Goal: Book appointment/travel/reservation: Book appointment/travel/reservation

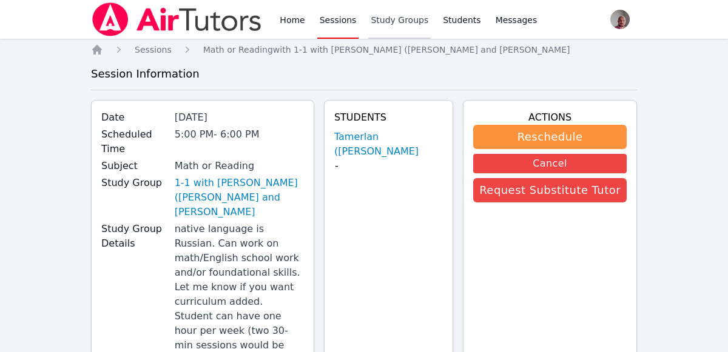
click at [392, 31] on link "Study Groups" at bounding box center [399, 19] width 62 height 39
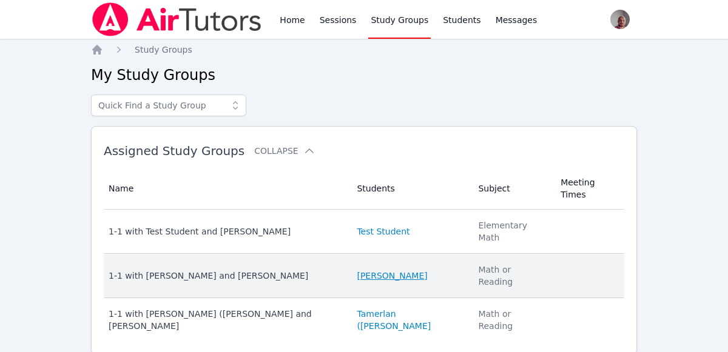
click at [388, 270] on link "[PERSON_NAME]" at bounding box center [392, 276] width 70 height 12
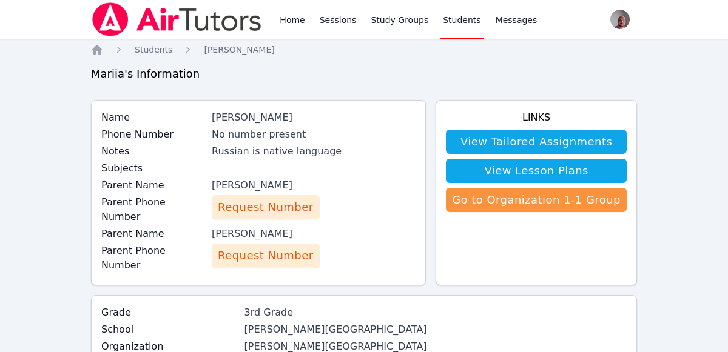
click at [304, 258] on span "Request Number" at bounding box center [265, 255] width 95 height 17
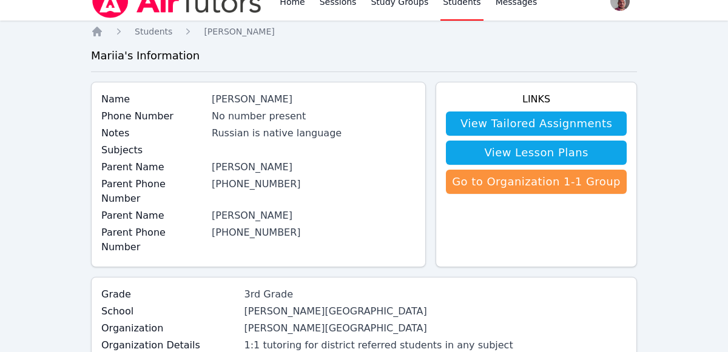
scroll to position [17, 0]
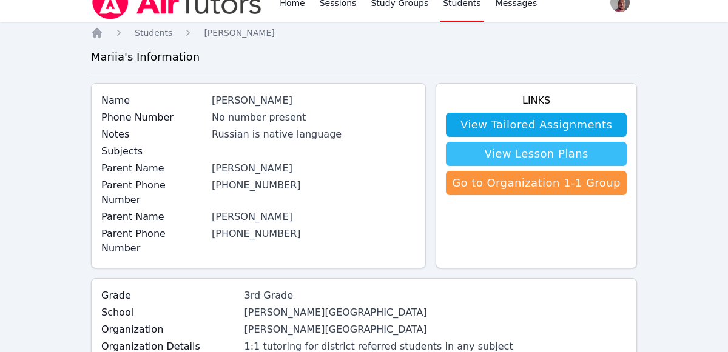
click at [589, 153] on link "View Lesson Plans" at bounding box center [536, 154] width 181 height 24
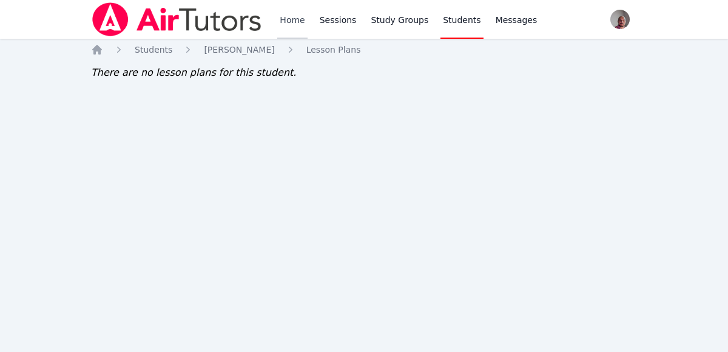
click at [280, 25] on link "Home" at bounding box center [292, 19] width 30 height 39
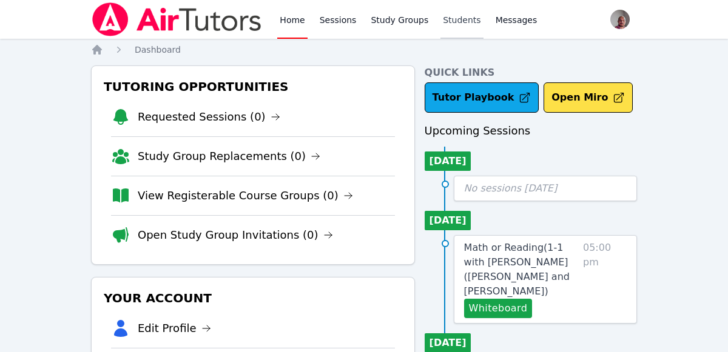
click at [441, 25] on link "Students" at bounding box center [461, 19] width 42 height 39
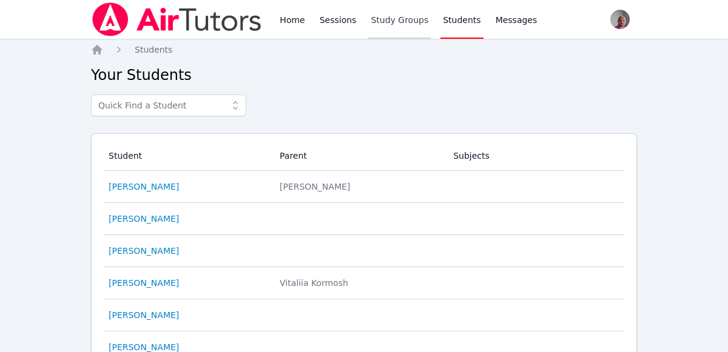
click at [407, 31] on link "Study Groups" at bounding box center [399, 19] width 62 height 39
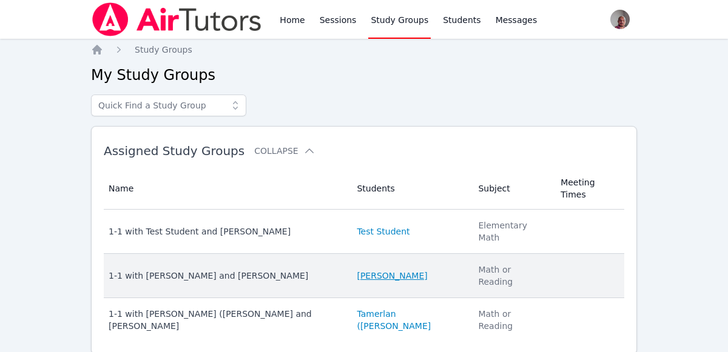
click at [363, 270] on link "[PERSON_NAME]" at bounding box center [392, 276] width 70 height 12
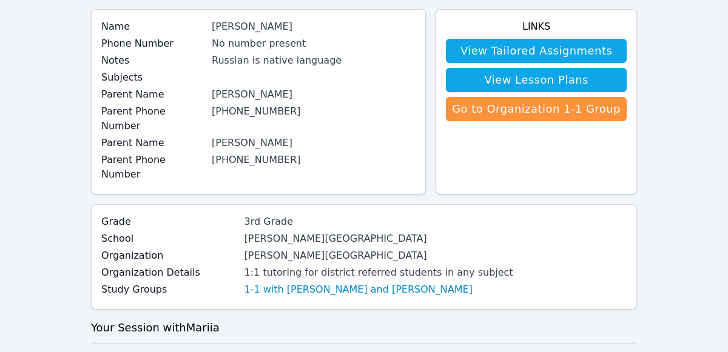
scroll to position [109, 0]
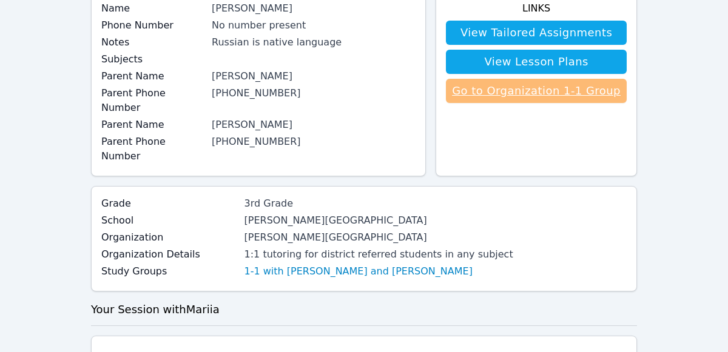
click at [522, 93] on link "Go to Organization 1-1 Group" at bounding box center [536, 91] width 181 height 24
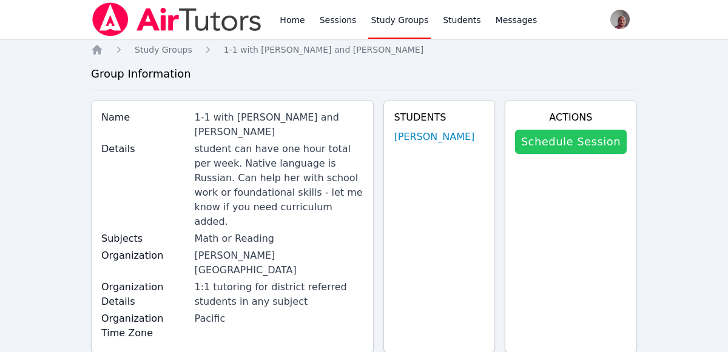
click at [547, 133] on link "Schedule Session" at bounding box center [571, 142] width 112 height 24
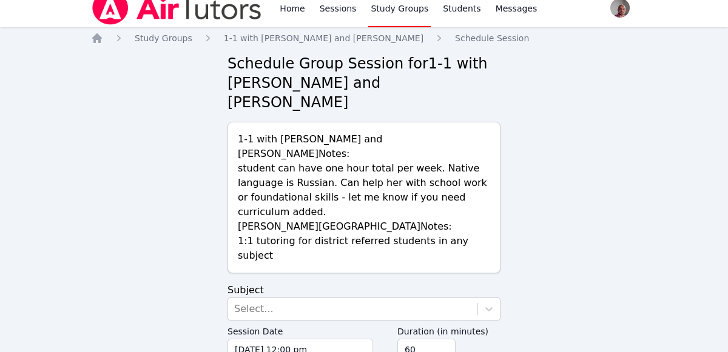
scroll to position [12, 0]
click at [329, 338] on input "[DATE] 12:00 pm" at bounding box center [300, 349] width 146 height 22
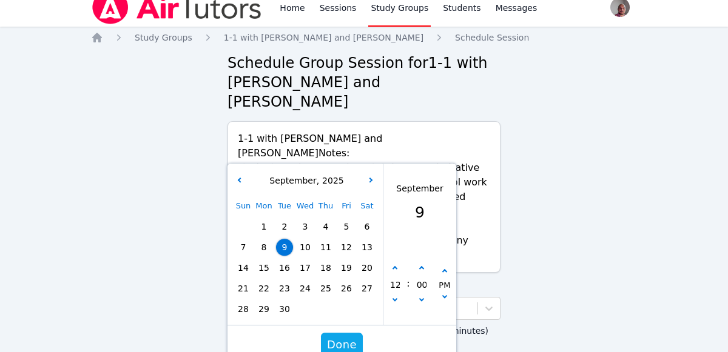
click at [329, 196] on div "Sun Mon Tue Wed Thu Fri Sat 1 2 3 4 5 6 7 8 9 10 11 12 13 14 15 16 17 18 19 20 …" at bounding box center [305, 258] width 144 height 124
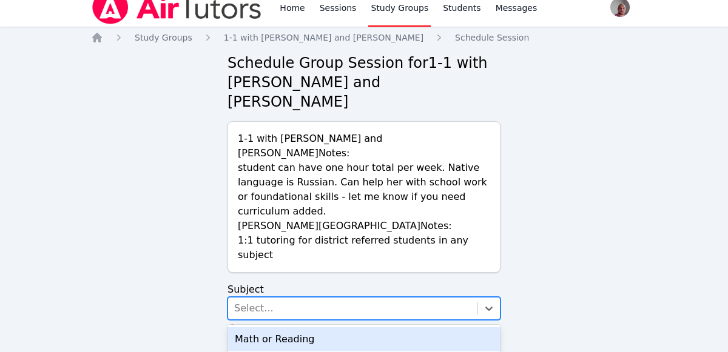
click at [411, 327] on div "Math or Reading" at bounding box center [363, 339] width 273 height 24
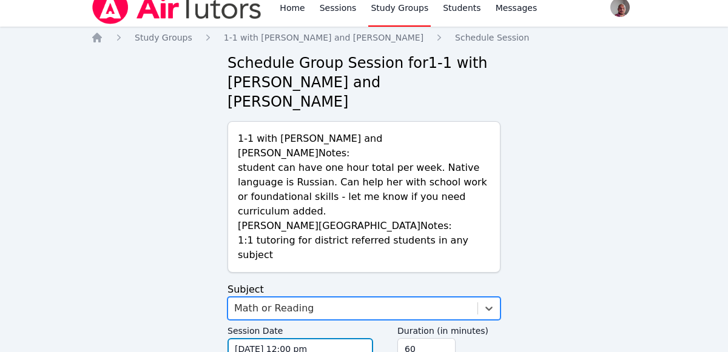
click at [327, 338] on input "[DATE] 12:00 pm" at bounding box center [300, 349] width 146 height 22
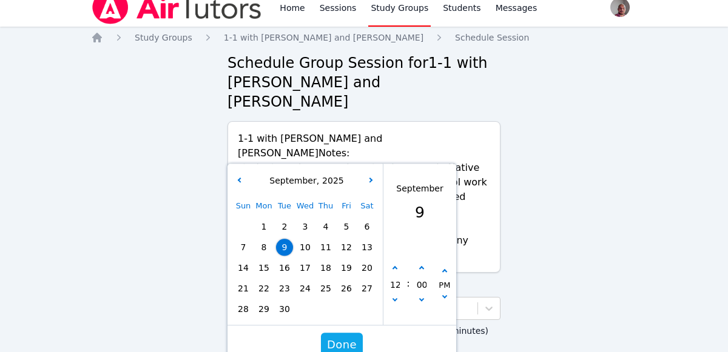
click at [326, 239] on span "11" at bounding box center [325, 247] width 17 height 17
click at [346, 337] on span "Done" at bounding box center [342, 345] width 30 height 17
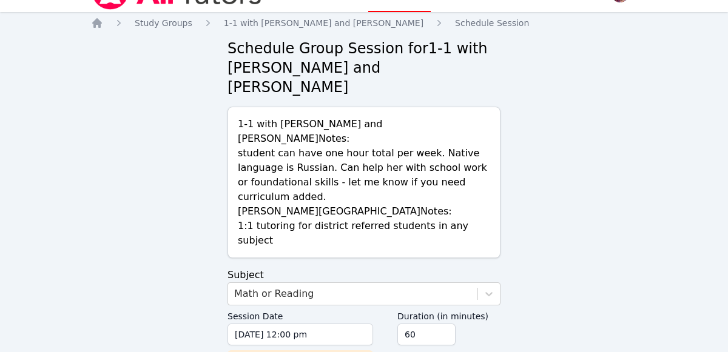
scroll to position [70, 0]
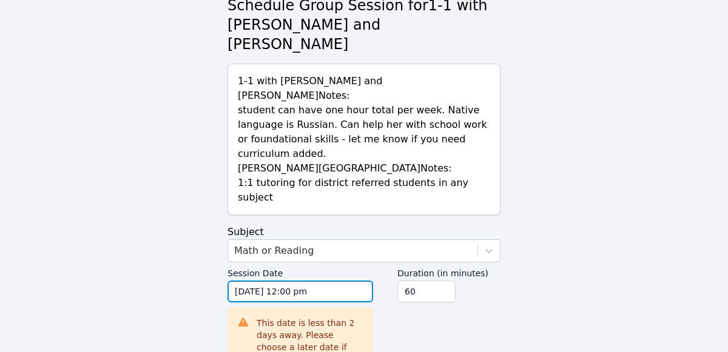
click at [344, 281] on input "[DATE] 12:00 pm" at bounding box center [300, 292] width 146 height 22
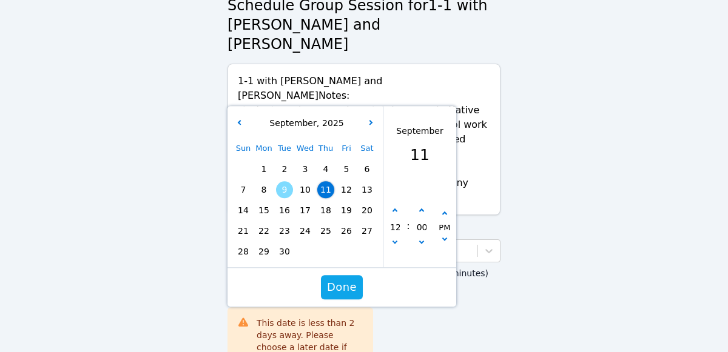
click at [323, 202] on span "18" at bounding box center [325, 210] width 17 height 17
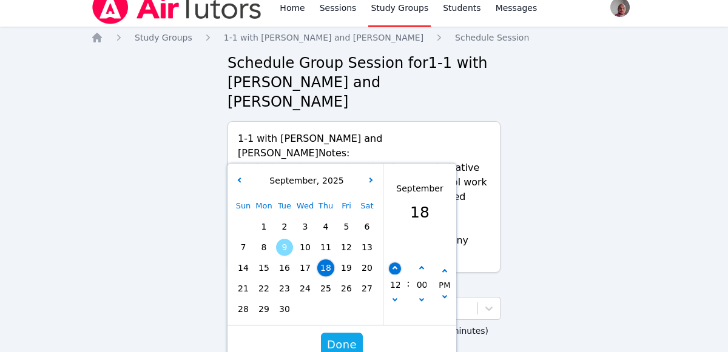
click at [394, 266] on icon "button" at bounding box center [394, 268] width 5 height 5
type input "[DATE] 01:00 pm"
type input "01"
click at [394, 266] on icon "button" at bounding box center [394, 268] width 5 height 5
type input "[DATE] 02:00 pm"
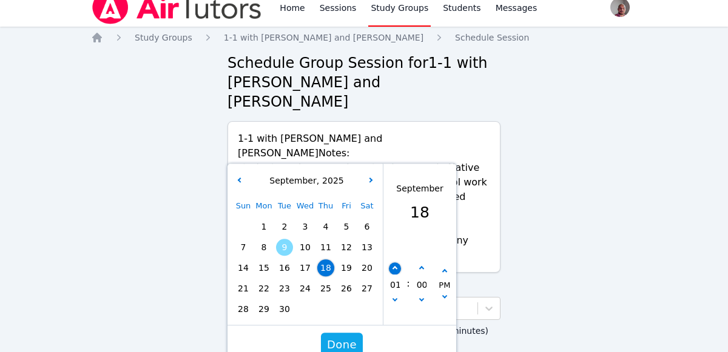
type input "02"
click at [394, 266] on icon "button" at bounding box center [394, 268] width 5 height 5
type input "[DATE] 03:00 pm"
type input "03"
click at [394, 266] on icon "button" at bounding box center [394, 268] width 5 height 5
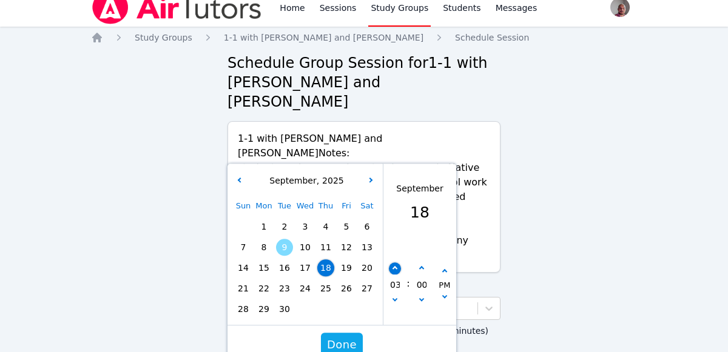
type input "[DATE] 04:00 pm"
type input "04"
click at [398, 263] on button "button" at bounding box center [395, 269] width 12 height 12
type input "[DATE] 05:00 pm"
type input "05"
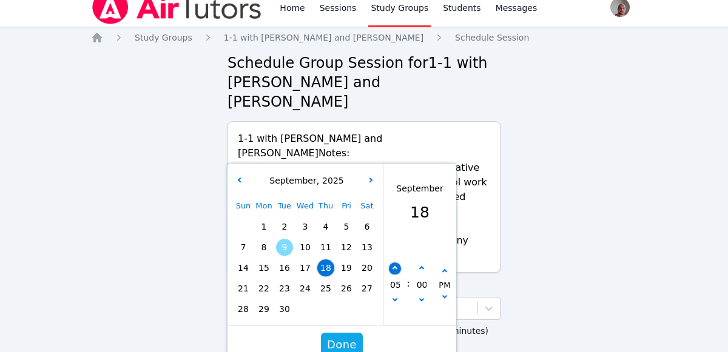
click at [394, 266] on icon "button" at bounding box center [394, 268] width 5 height 5
type input "[DATE] 06:00 pm"
type input "06"
click at [394, 266] on icon "button" at bounding box center [394, 268] width 5 height 5
type input "[DATE] 07:00 pm"
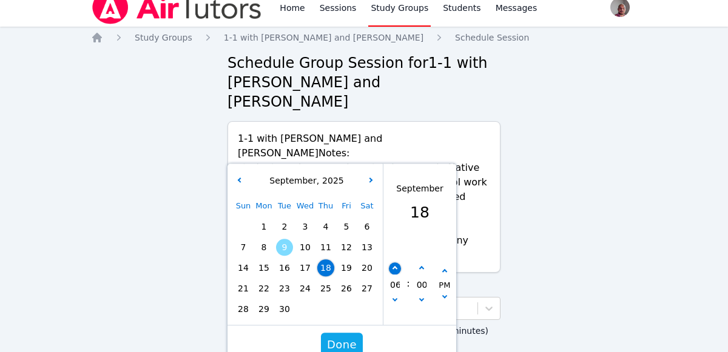
type input "07"
click at [347, 337] on span "Done" at bounding box center [342, 345] width 30 height 17
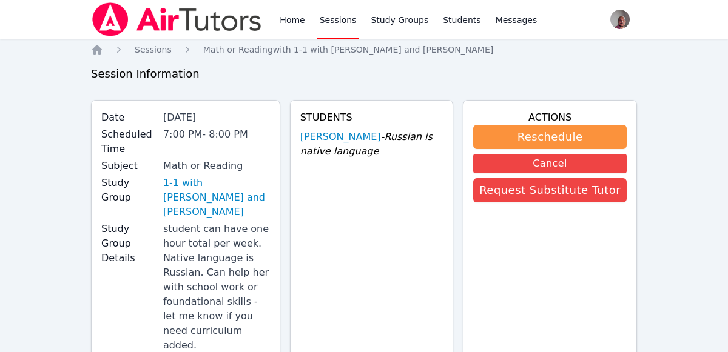
click at [369, 134] on link "[PERSON_NAME]" at bounding box center [340, 137] width 81 height 15
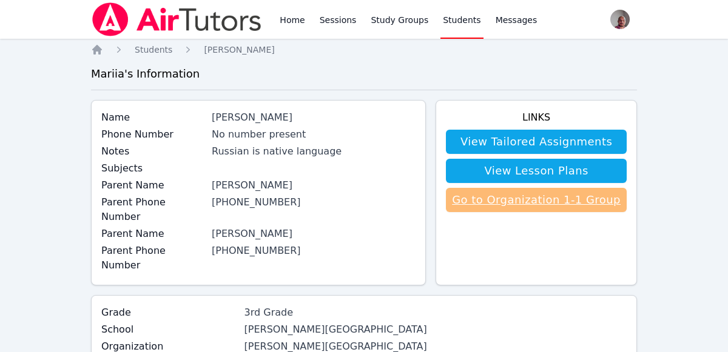
click at [568, 207] on link "Go to Organization 1-1 Group" at bounding box center [536, 200] width 181 height 24
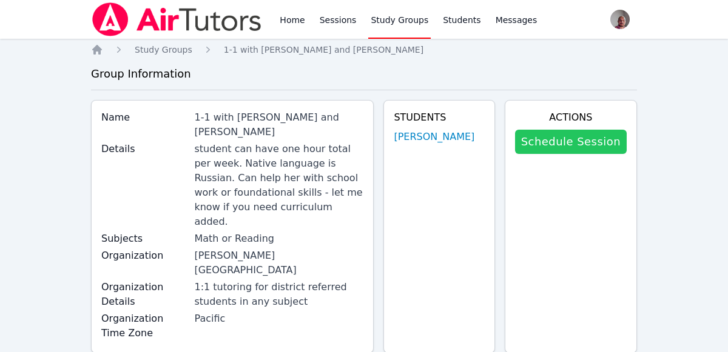
click at [571, 149] on link "Schedule Session" at bounding box center [571, 142] width 112 height 24
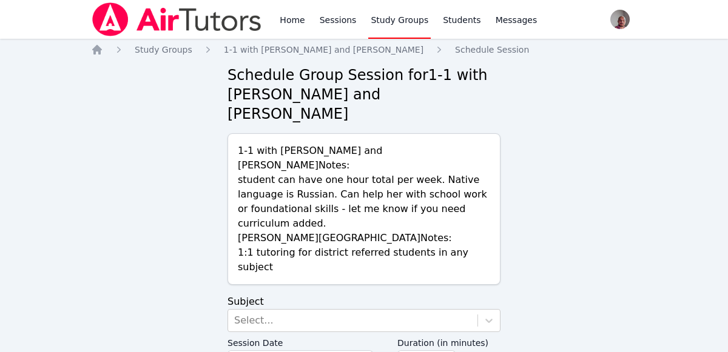
scroll to position [12, 0]
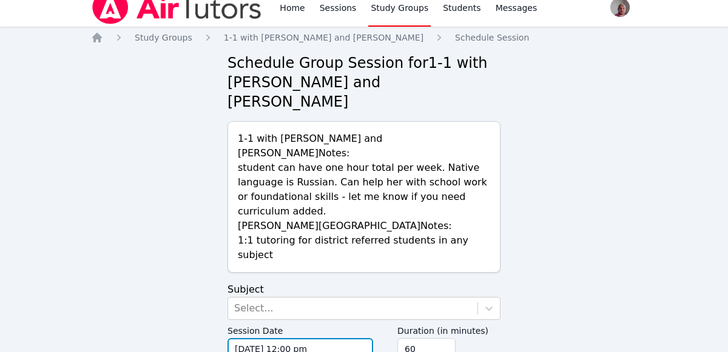
click at [333, 338] on input "[DATE] 12:00 pm" at bounding box center [300, 349] width 146 height 22
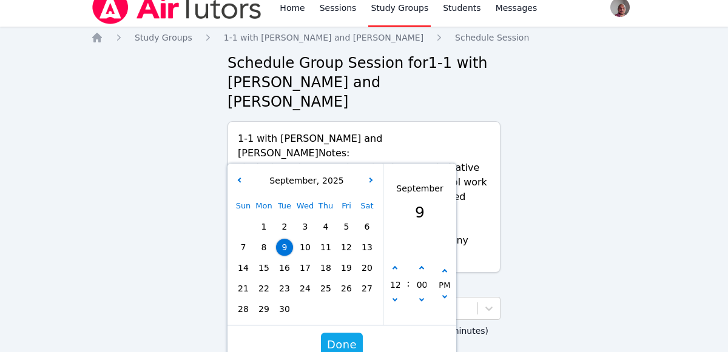
click at [323, 227] on div "Sun Mon Tue Wed Thu Fri Sat 1 2 3 4 5 6 7 8 9 10 11 12 13 14 15 16 17 18 19 20 …" at bounding box center [305, 258] width 144 height 124
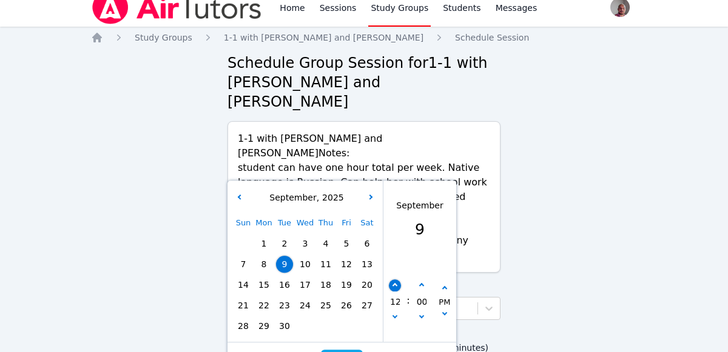
click at [394, 283] on icon "button" at bounding box center [394, 285] width 5 height 5
type input "[DATE] 01:00 pm"
type input "01"
click at [394, 283] on icon "button" at bounding box center [394, 285] width 5 height 5
type input "[DATE] 02:00 pm"
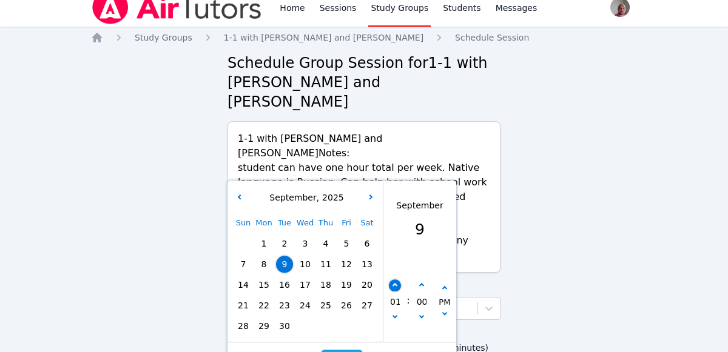
type input "02"
click at [394, 283] on icon "button" at bounding box center [394, 285] width 5 height 5
type input "[DATE] 03:00 pm"
type input "03"
click at [394, 283] on icon "button" at bounding box center [394, 285] width 5 height 5
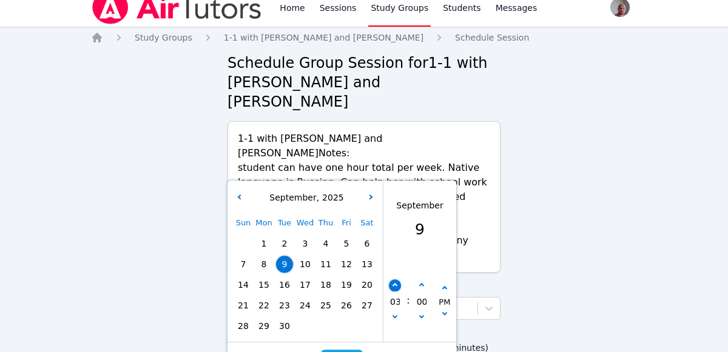
type input "[DATE] 04:00 pm"
type input "04"
click at [394, 283] on icon "button" at bounding box center [394, 285] width 5 height 5
type input "[DATE] 05:00 pm"
type input "05"
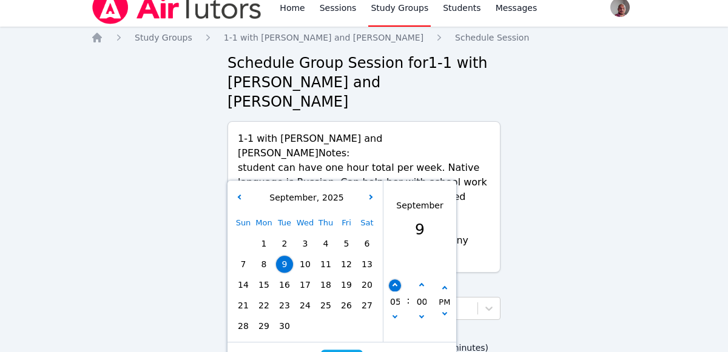
click at [394, 283] on icon "button" at bounding box center [394, 285] width 5 height 5
type input "[DATE] 06:00 pm"
type input "06"
click at [394, 283] on icon "button" at bounding box center [394, 285] width 5 height 5
type input "[DATE] 07:00 pm"
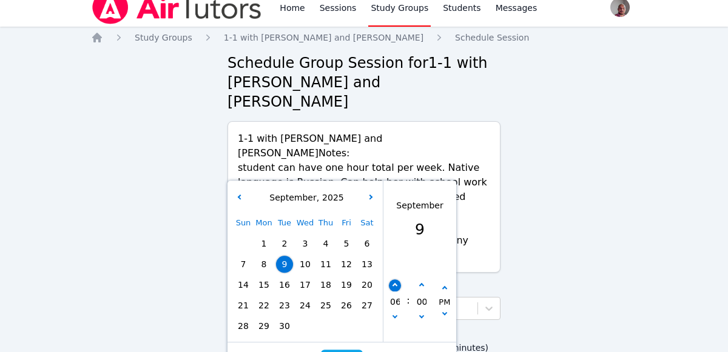
type input "07"
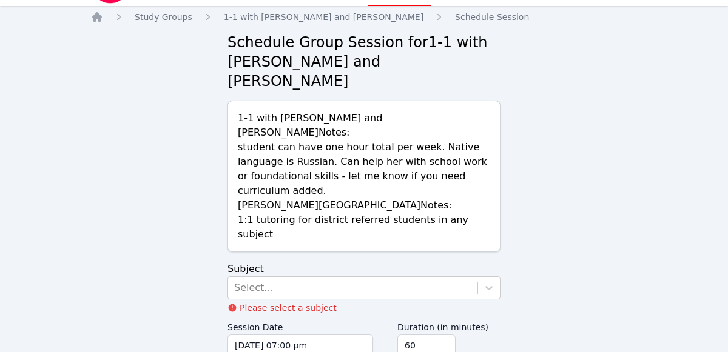
scroll to position [87, 0]
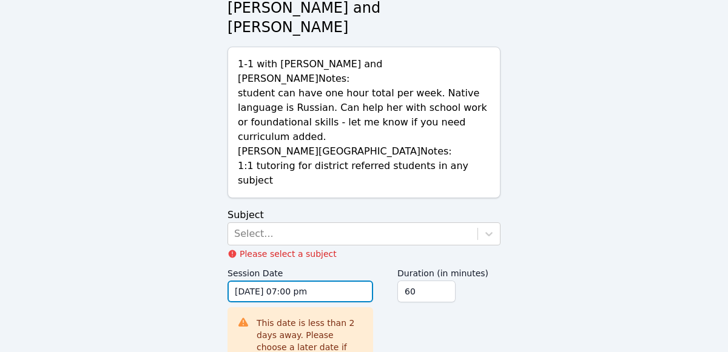
click at [331, 281] on input "[DATE] 07:00 pm" at bounding box center [300, 292] width 146 height 22
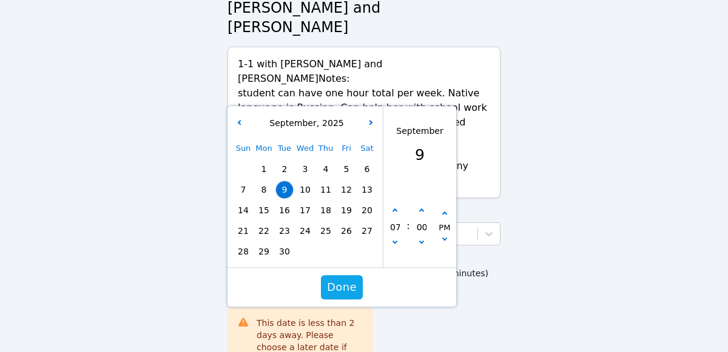
click at [325, 223] on span "25" at bounding box center [325, 231] width 17 height 17
type input "[DATE] 07:00 pm"
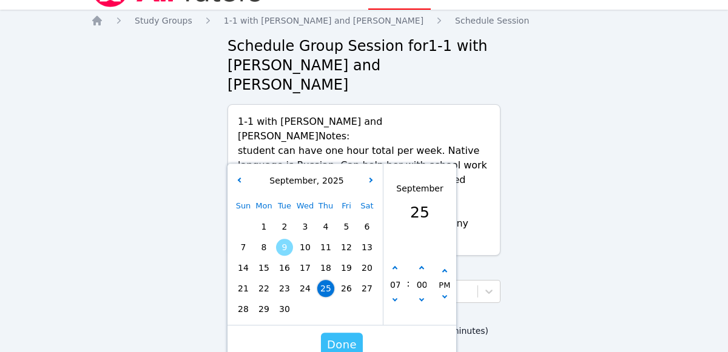
click at [347, 337] on span "Done" at bounding box center [342, 345] width 30 height 17
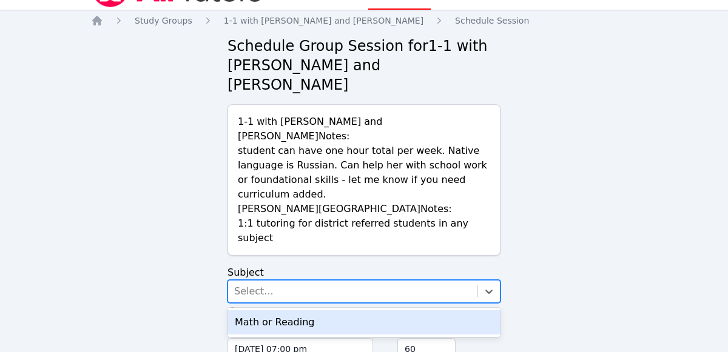
click at [346, 310] on div "Math or Reading" at bounding box center [363, 322] width 273 height 24
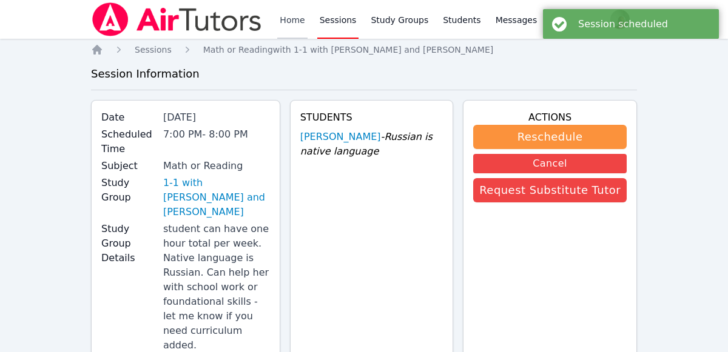
click at [302, 7] on link "Home" at bounding box center [292, 19] width 30 height 39
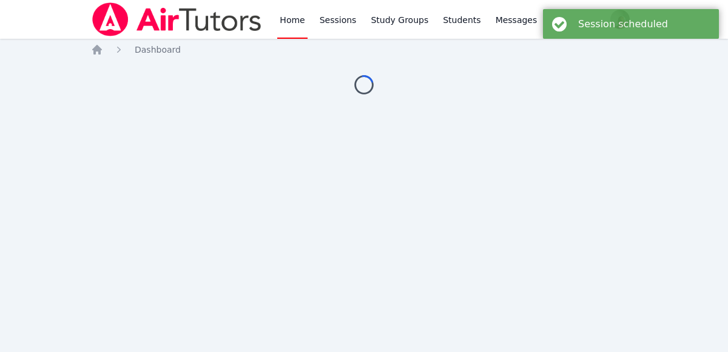
click at [285, 18] on link "Home" at bounding box center [292, 19] width 30 height 39
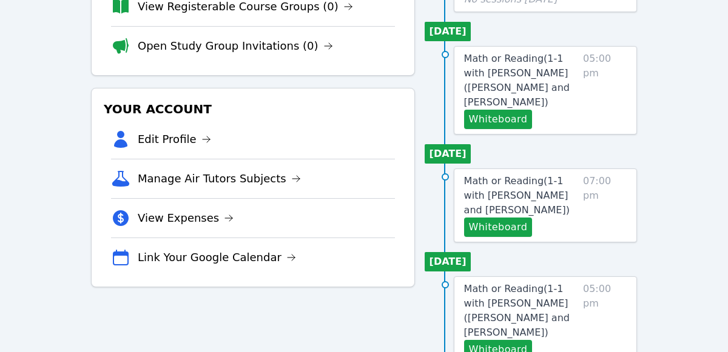
scroll to position [191, 0]
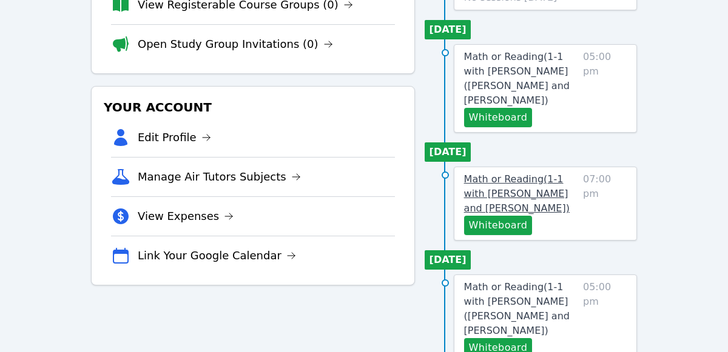
click at [548, 175] on span "Math or Reading ( 1-1 with [PERSON_NAME] and [PERSON_NAME] )" at bounding box center [517, 193] width 106 height 41
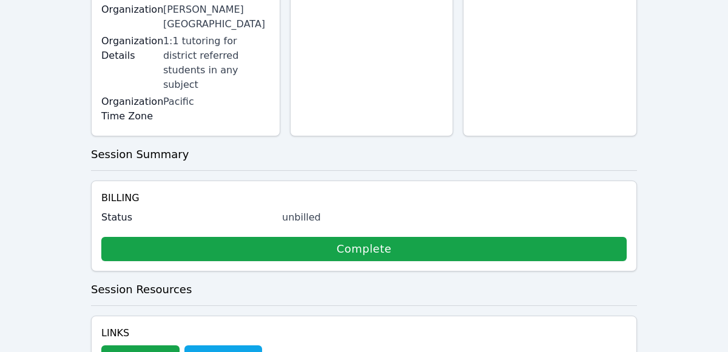
scroll to position [354, 0]
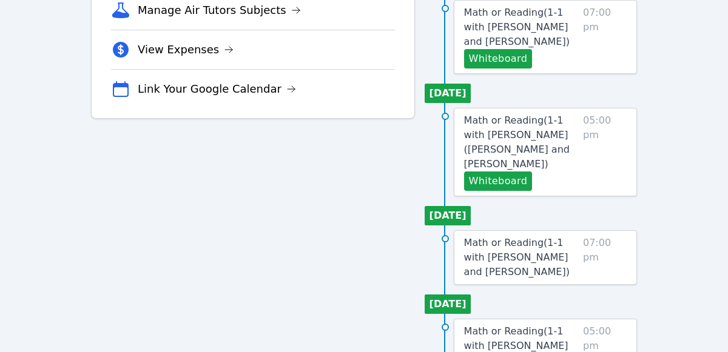
scroll to position [375, 0]
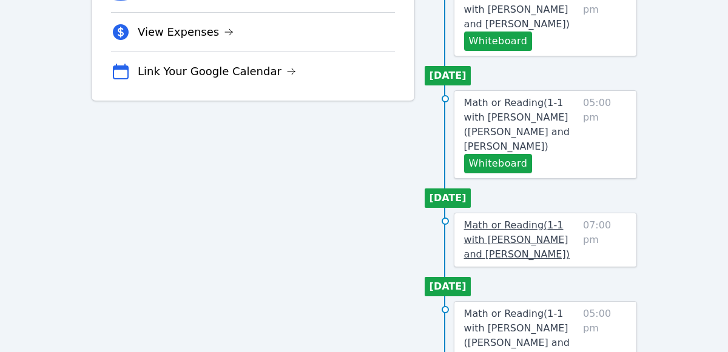
click at [558, 218] on link "Math or Reading ( 1-1 with [PERSON_NAME] and [PERSON_NAME] )" at bounding box center [521, 240] width 114 height 44
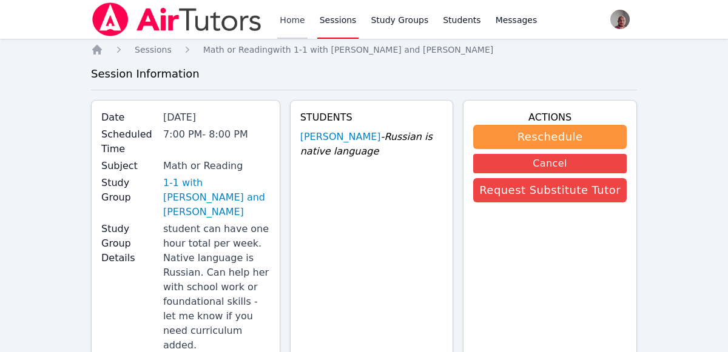
click at [291, 21] on link "Home" at bounding box center [292, 19] width 30 height 39
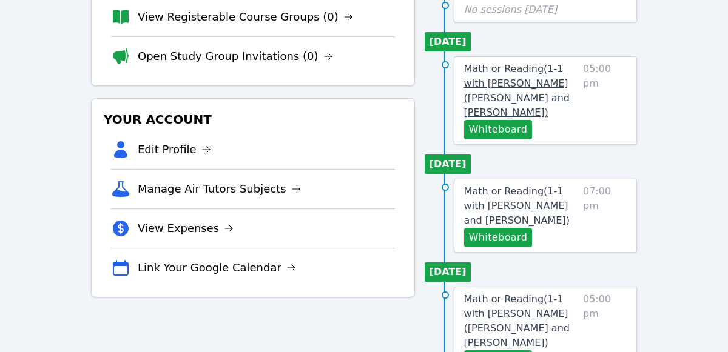
scroll to position [180, 0]
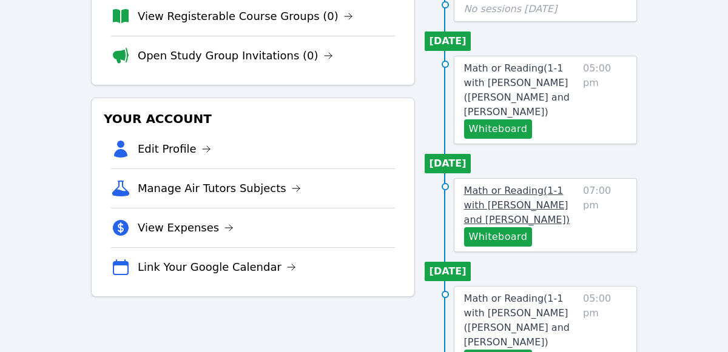
click at [547, 187] on span "Math or Reading ( 1-1 with [PERSON_NAME] and [PERSON_NAME] )" at bounding box center [517, 205] width 106 height 41
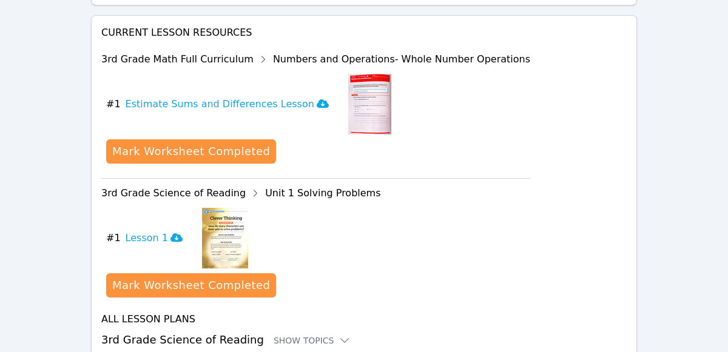
scroll to position [744, 0]
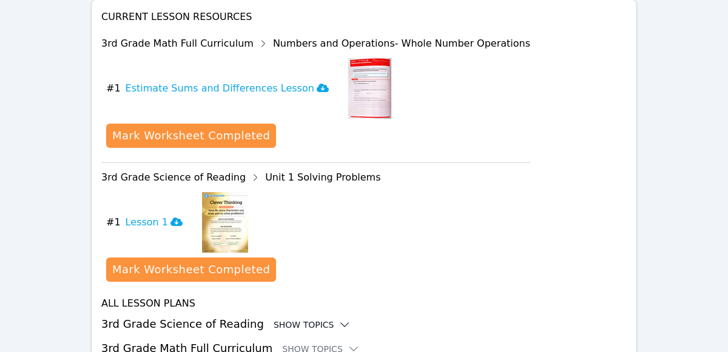
click at [338, 319] on icon at bounding box center [344, 325] width 12 height 12
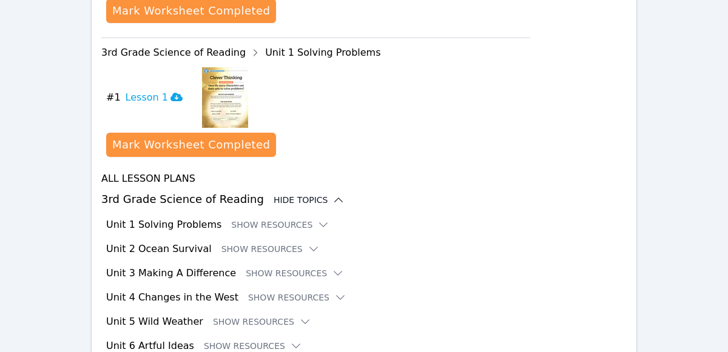
scroll to position [891, 0]
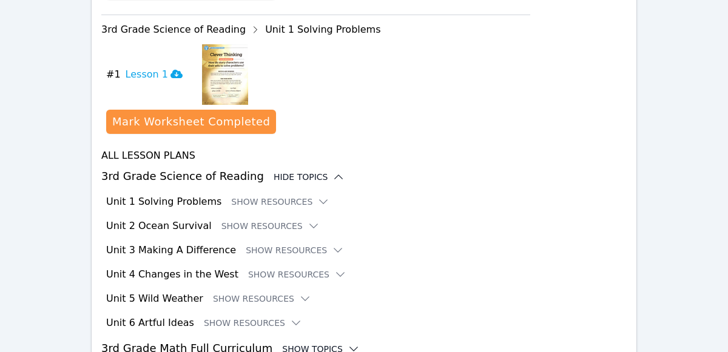
click at [350, 347] on icon at bounding box center [354, 349] width 8 height 4
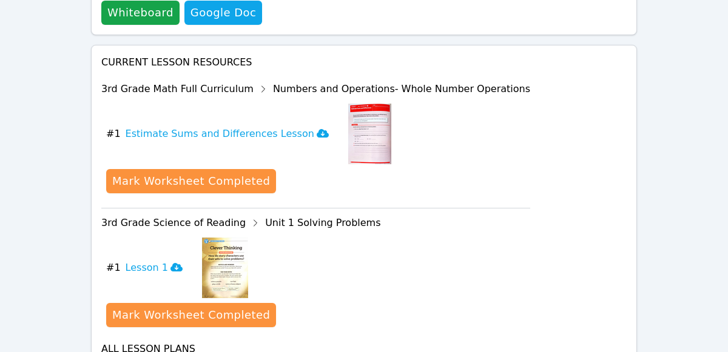
scroll to position [702, 0]
